Goal: Communication & Community: Answer question/provide support

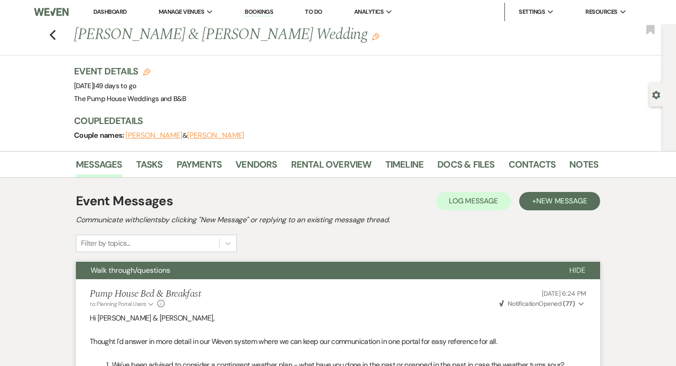
select select "5921"
click at [114, 16] on li "Dashboard" at bounding box center [110, 12] width 42 height 18
click at [115, 8] on link "Dashboard" at bounding box center [109, 12] width 33 height 8
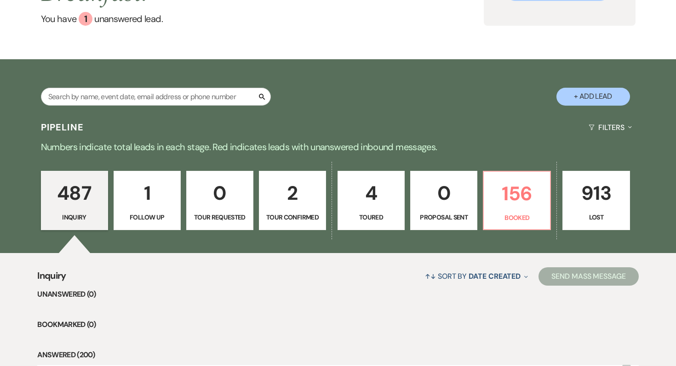
scroll to position [126, 0]
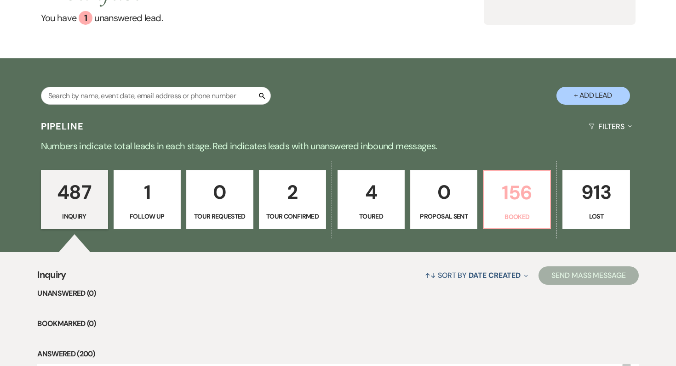
click at [503, 198] on p "156" at bounding box center [516, 192] width 55 height 31
select select "7"
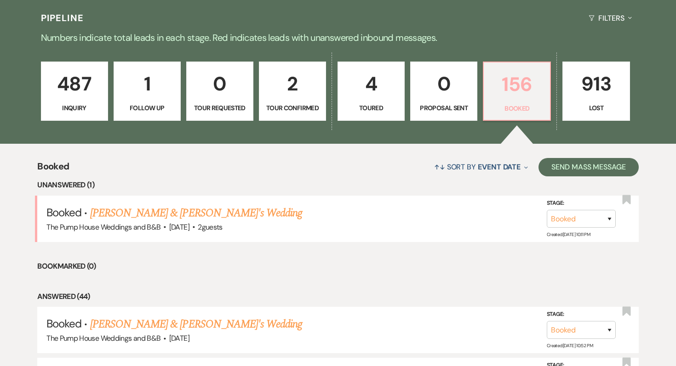
scroll to position [292, 0]
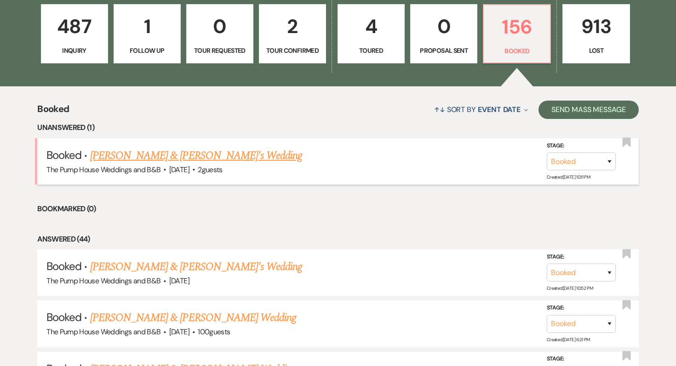
click at [189, 159] on link "[PERSON_NAME] & [PERSON_NAME]'s Wedding" at bounding box center [196, 156] width 212 height 17
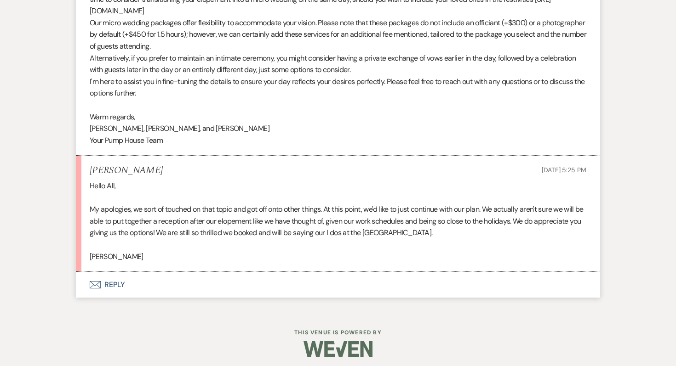
scroll to position [5051, 0]
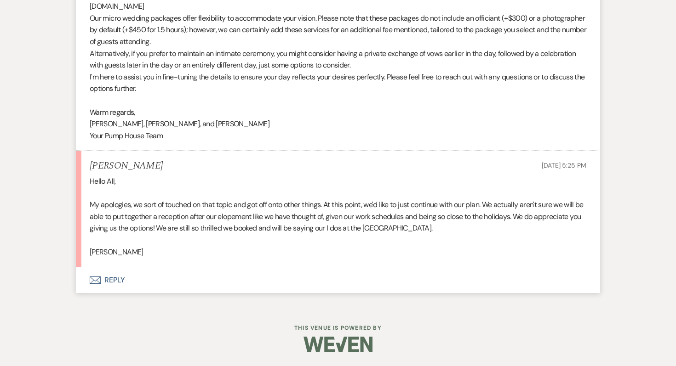
click at [114, 283] on button "Envelope Reply" at bounding box center [338, 281] width 524 height 26
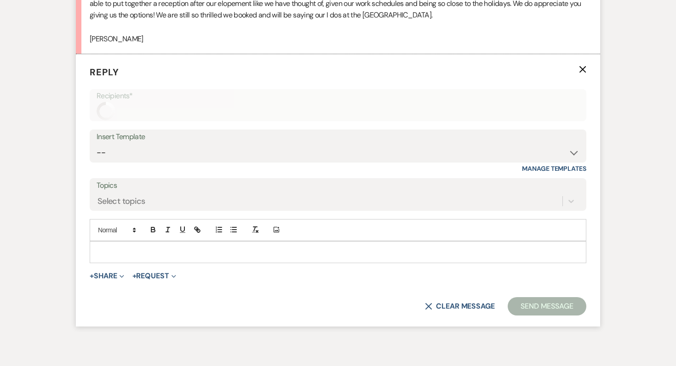
scroll to position [5271, 0]
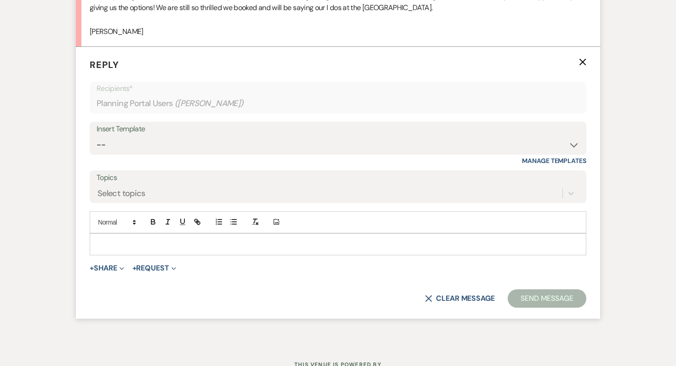
click at [142, 135] on div "Insert Template" at bounding box center [338, 129] width 483 height 13
click at [142, 141] on select "-- Weven Planning Portal Introduction (Booked Events) Initial Inquiry Response …" at bounding box center [338, 145] width 483 height 18
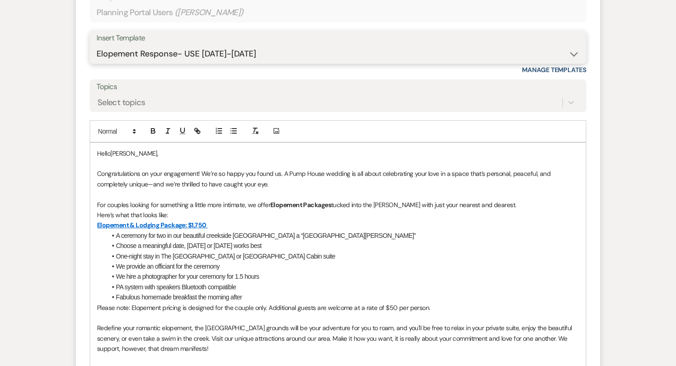
scroll to position [5341, 0]
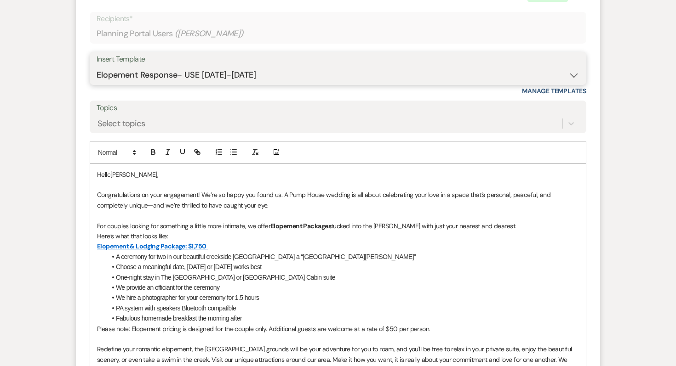
click at [283, 66] on select "-- Weven Planning Portal Introduction (Booked Events) Initial Inquiry Response …" at bounding box center [338, 75] width 483 height 18
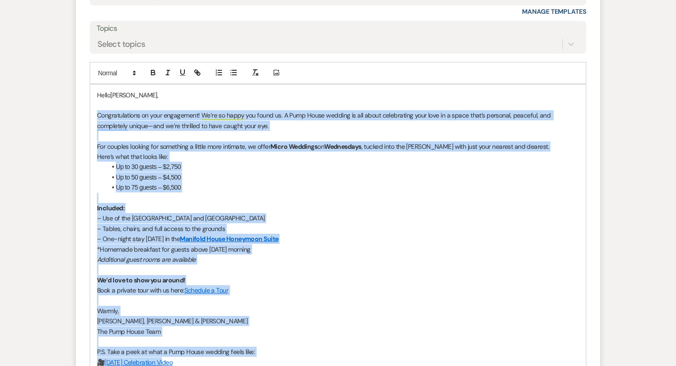
scroll to position [5435, 0]
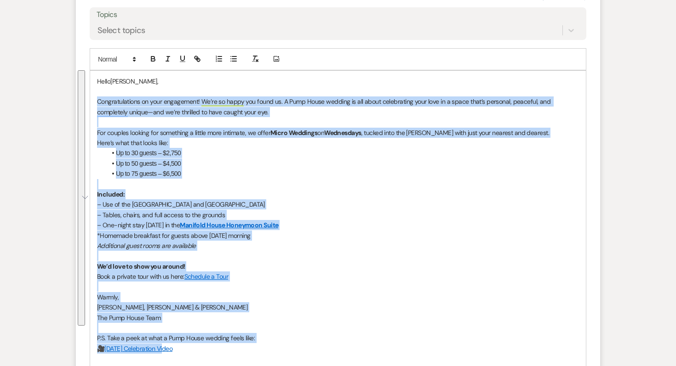
drag, startPoint x: 97, startPoint y: 195, endPoint x: 206, endPoint y: 350, distance: 189.4
click at [206, 350] on div "Hello [PERSON_NAME], Congratulations on your engagement! We’re so happy you fou…" at bounding box center [338, 267] width 496 height 392
copy div "Congratulations on your engagement! We’re so happy you found us. A Pump House w…"
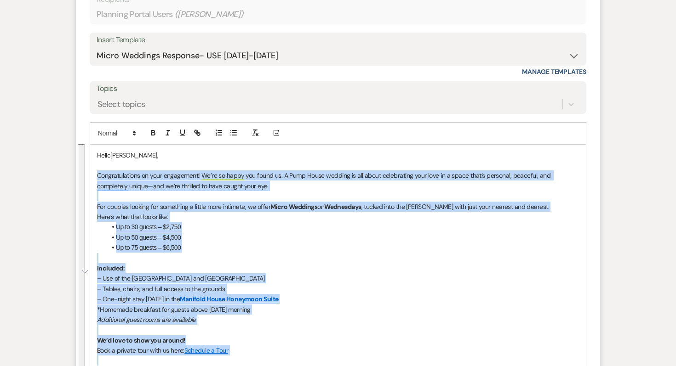
scroll to position [5339, 0]
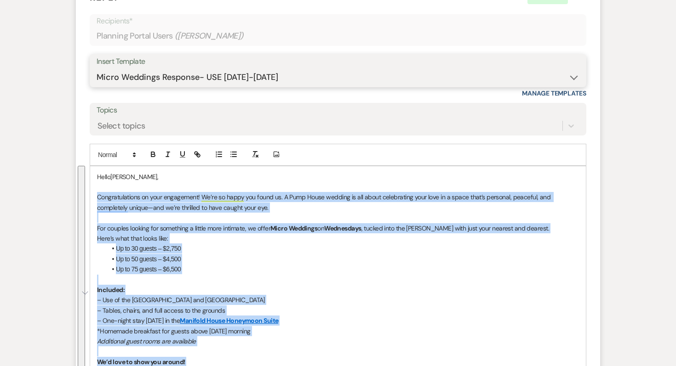
click at [214, 69] on select "-- Weven Planning Portal Introduction (Booked Events) Initial Inquiry Response …" at bounding box center [338, 78] width 483 height 18
select select "5780"
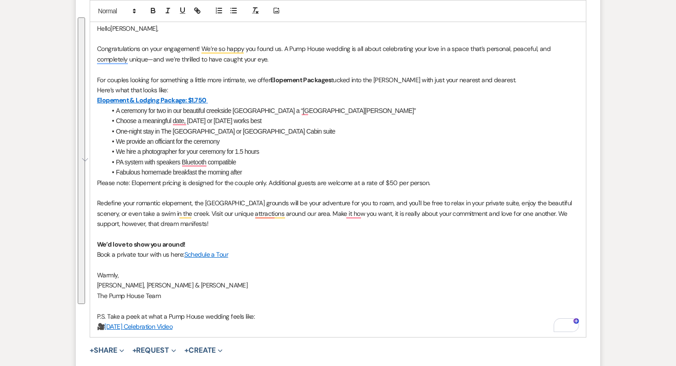
scroll to position [5518, 0]
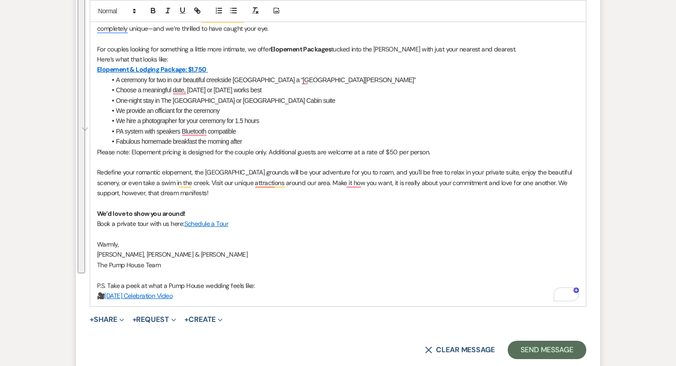
drag, startPoint x: 99, startPoint y: 196, endPoint x: 220, endPoint y: 296, distance: 157.1
click at [220, 296] on div "Hello [PERSON_NAME], Congratulations on your engagement! We’re so happy you fou…" at bounding box center [338, 147] width 496 height 320
copy div "Loremipsumdolor si amet consectetu! Ad’el se doeiu tem incid ut. L Etdo Magna a…"
